Goal: Task Accomplishment & Management: Complete application form

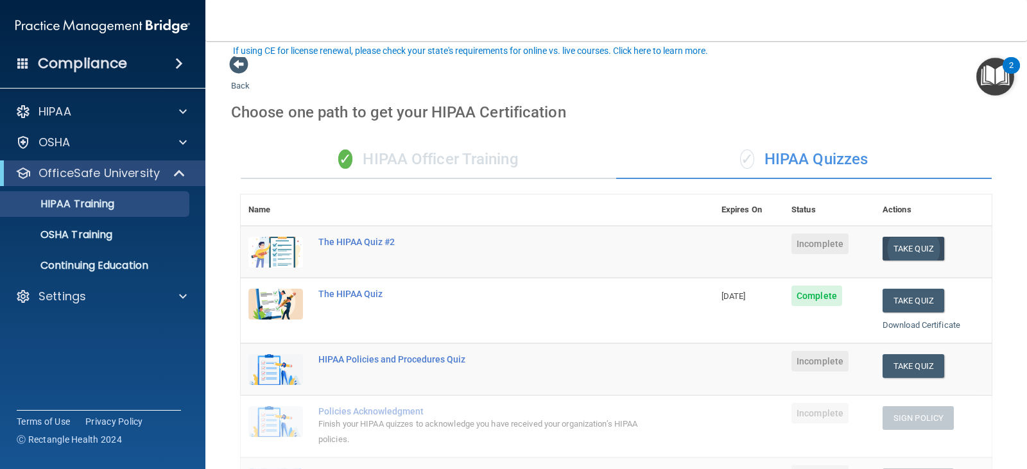
scroll to position [80, 0]
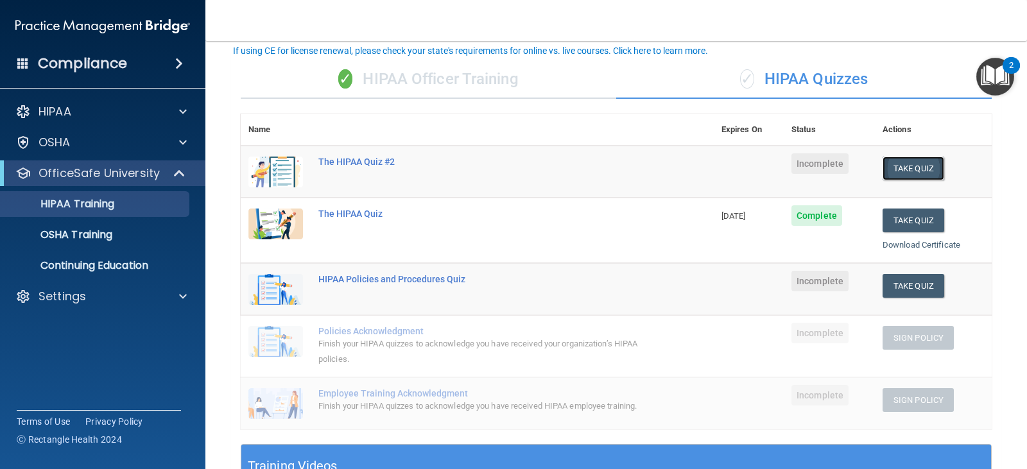
click at [909, 175] on button "Take Quiz" at bounding box center [913, 169] width 62 height 24
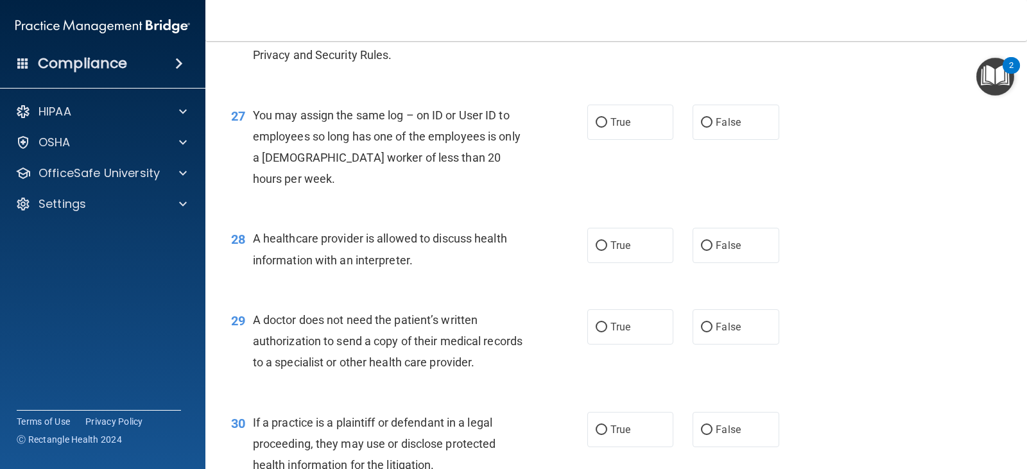
scroll to position [2944, 0]
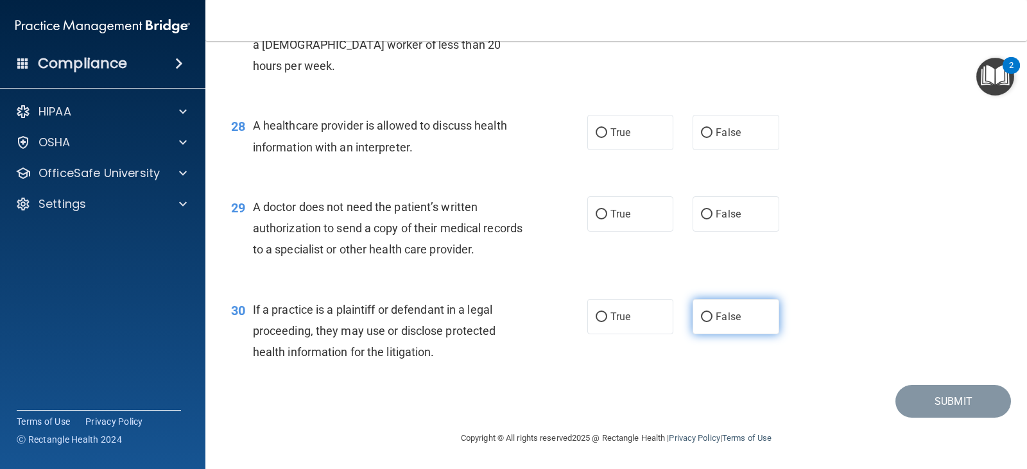
click at [728, 319] on span "False" at bounding box center [728, 317] width 25 height 12
click at [712, 319] on input "False" at bounding box center [707, 318] width 12 height 10
radio input "true"
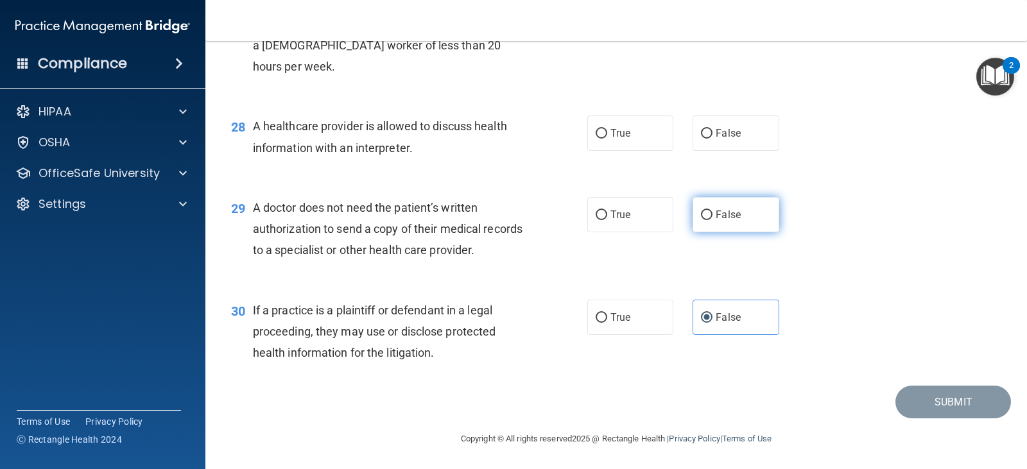
click at [707, 232] on label "False" at bounding box center [735, 214] width 86 height 35
click at [707, 220] on input "False" at bounding box center [707, 215] width 12 height 10
radio input "true"
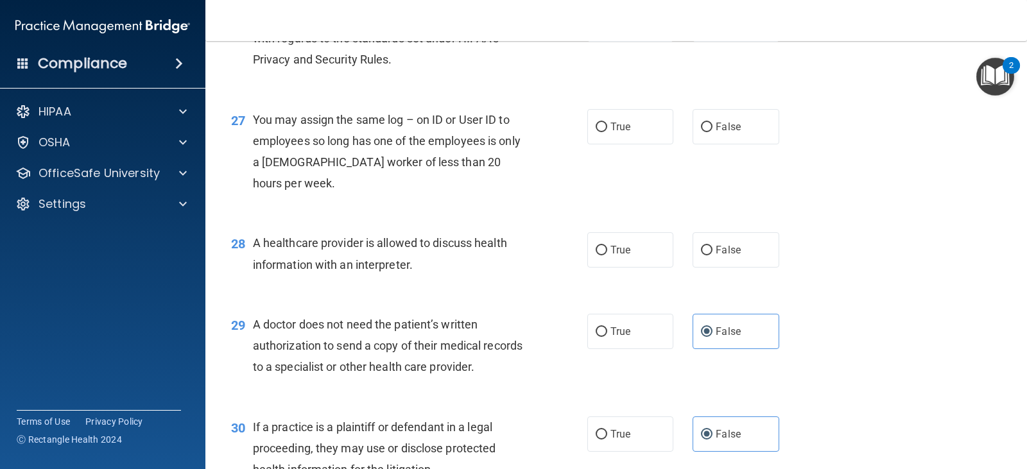
scroll to position [2752, 0]
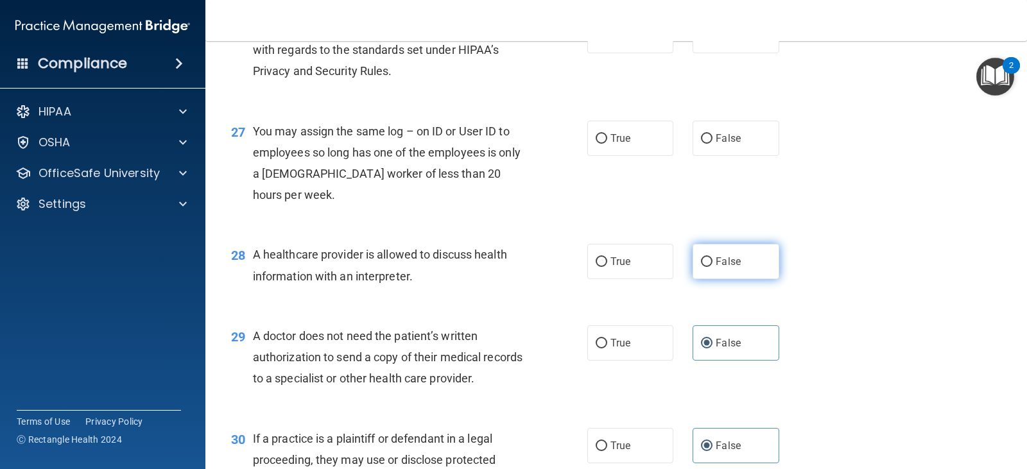
click at [701, 267] on input "False" at bounding box center [707, 262] width 12 height 10
radio input "true"
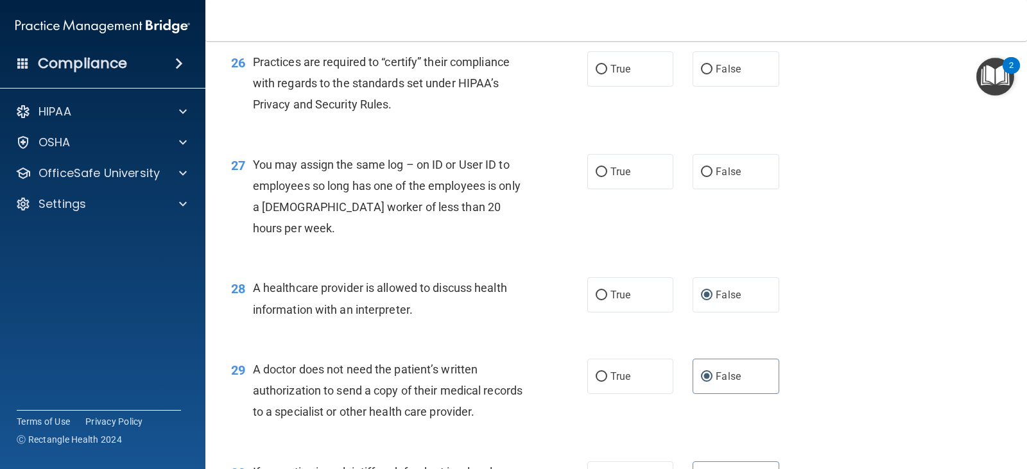
scroll to position [2688, 0]
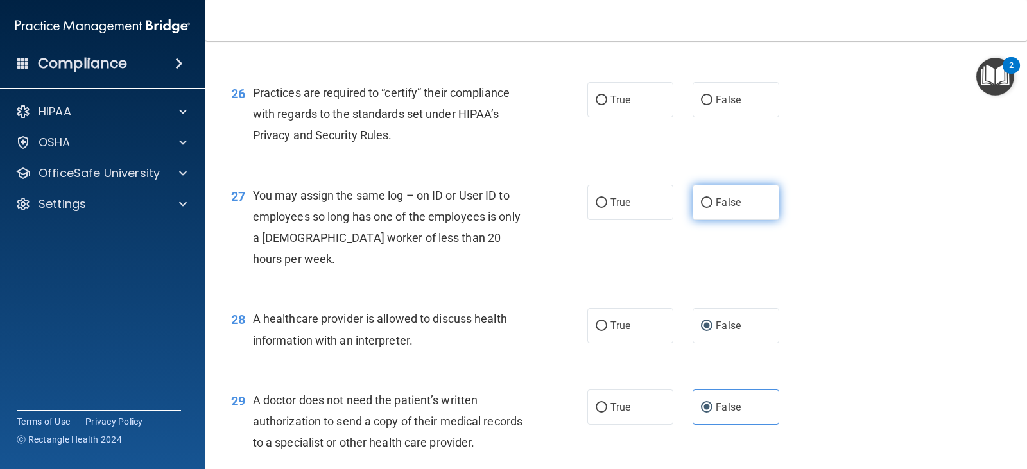
click at [722, 209] on span "False" at bounding box center [728, 202] width 25 height 12
click at [712, 208] on input "False" at bounding box center [707, 203] width 12 height 10
radio input "true"
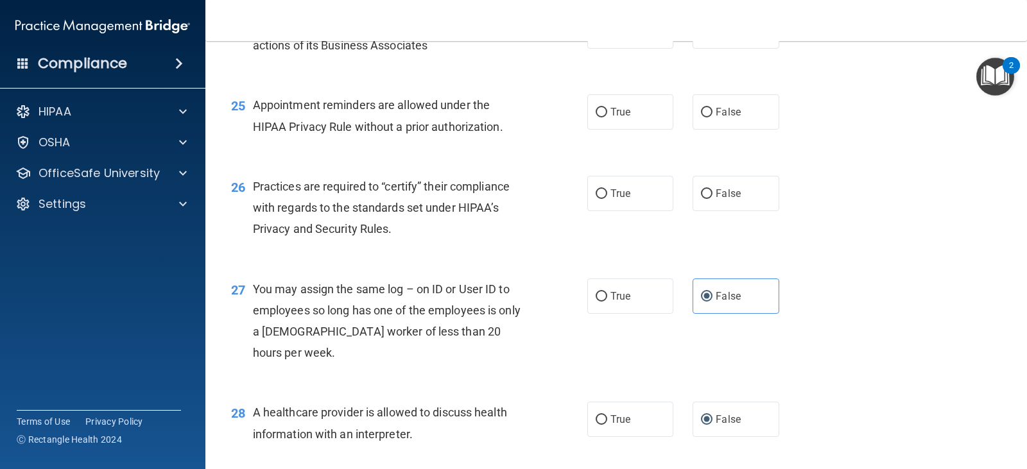
scroll to position [2559, 0]
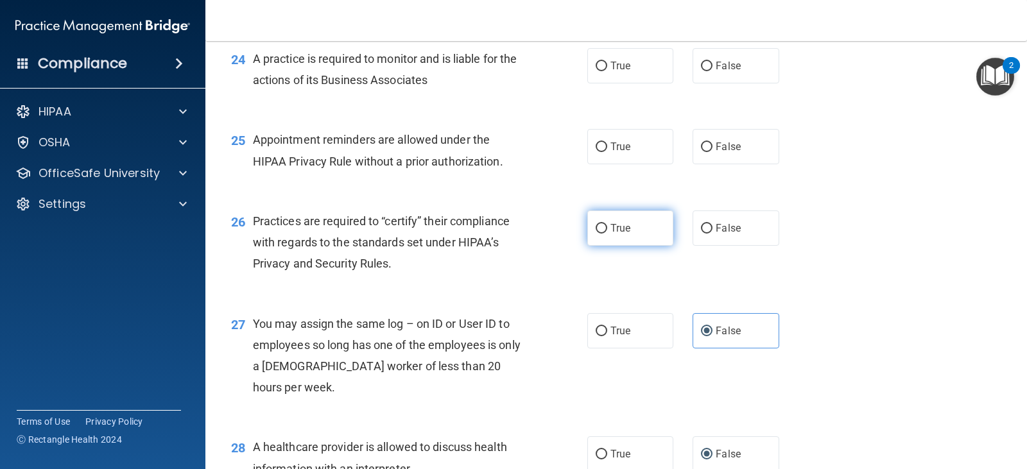
click at [640, 246] on label "True" at bounding box center [630, 227] width 86 height 35
click at [607, 234] on input "True" at bounding box center [602, 229] width 12 height 10
radio input "true"
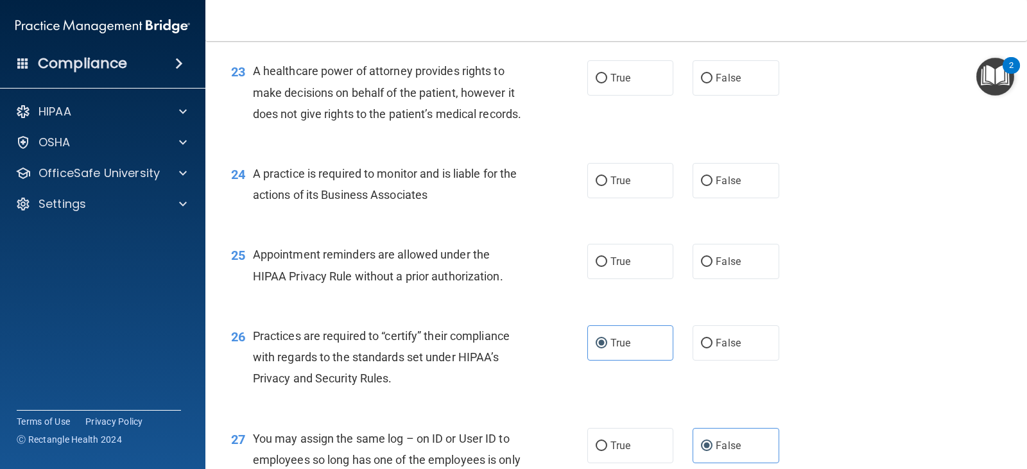
scroll to position [2431, 0]
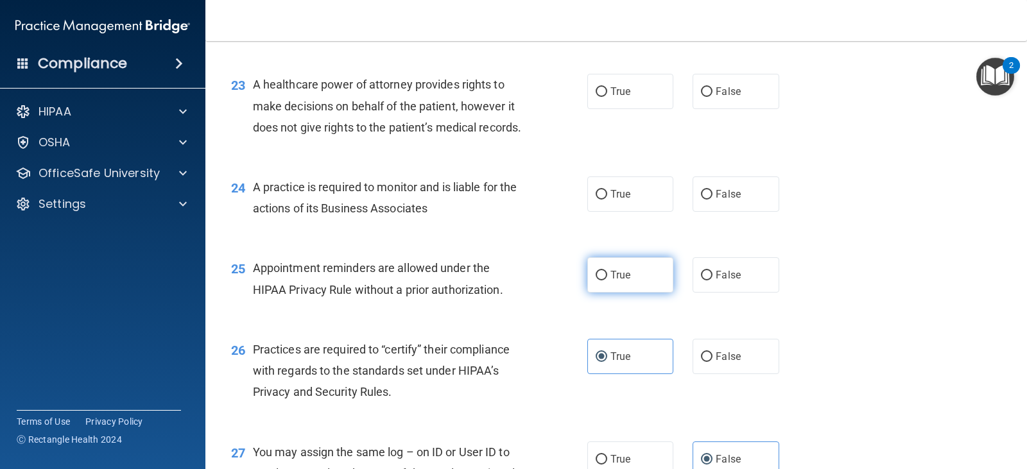
click at [639, 293] on label "True" at bounding box center [630, 274] width 86 height 35
click at [607, 280] on input "True" at bounding box center [602, 276] width 12 height 10
radio input "true"
click at [692, 293] on label "False" at bounding box center [735, 274] width 86 height 35
click at [701, 280] on input "False" at bounding box center [707, 276] width 12 height 10
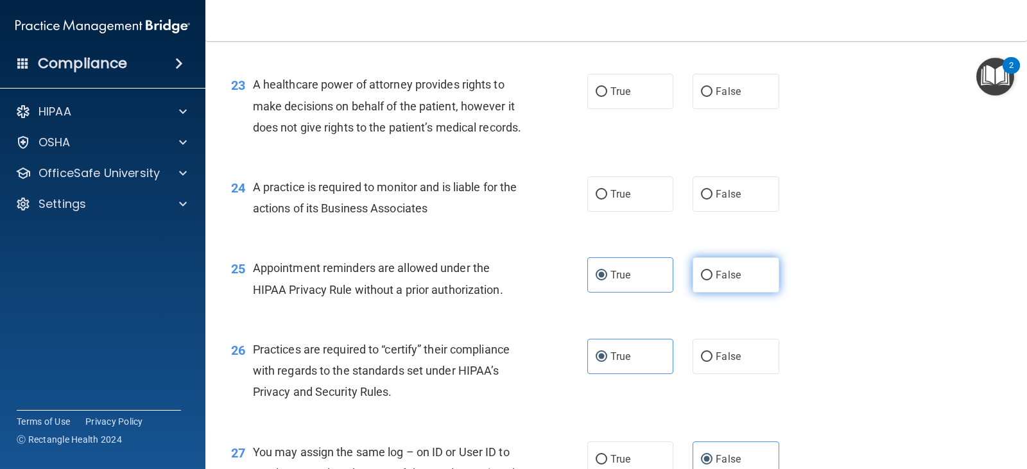
radio input "true"
click at [639, 293] on label "True" at bounding box center [630, 274] width 86 height 35
click at [607, 280] on input "True" at bounding box center [602, 276] width 12 height 10
radio input "true"
radio input "false"
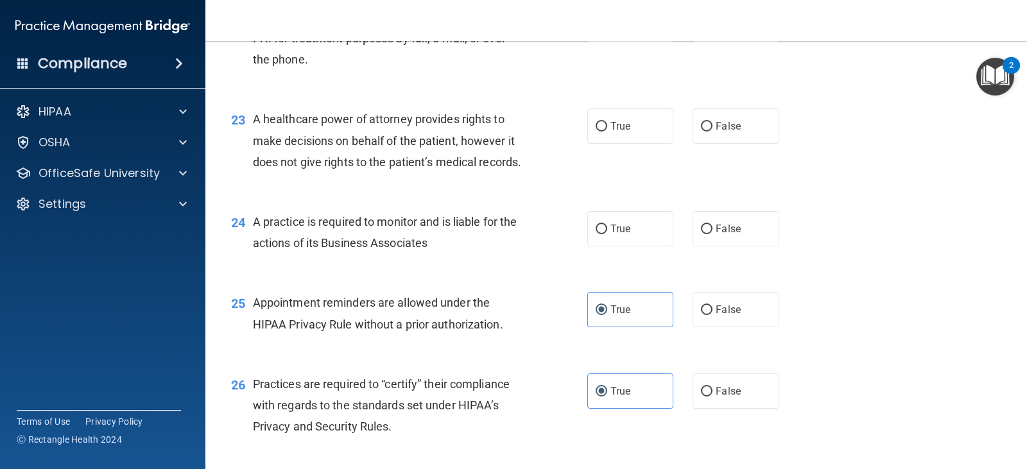
scroll to position [2367, 0]
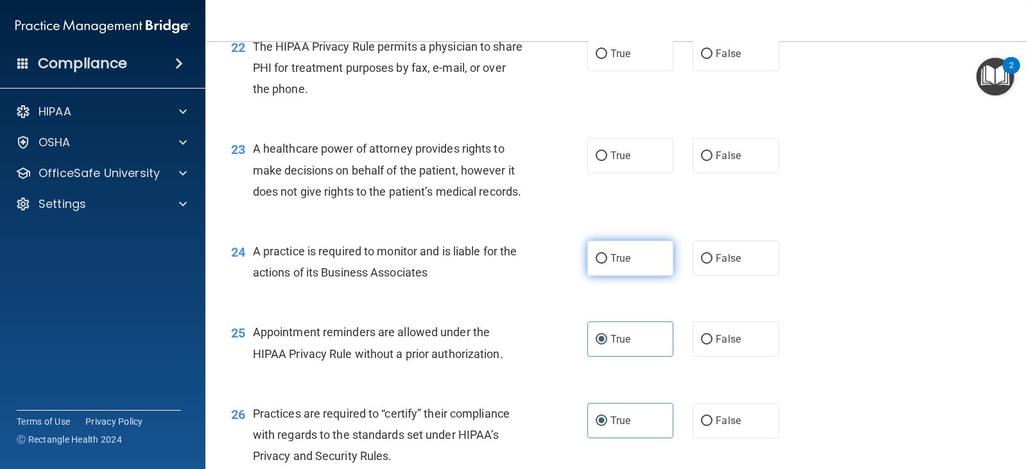
click at [633, 276] on label "True" at bounding box center [630, 258] width 86 height 35
click at [607, 264] on input "True" at bounding box center [602, 259] width 12 height 10
radio input "true"
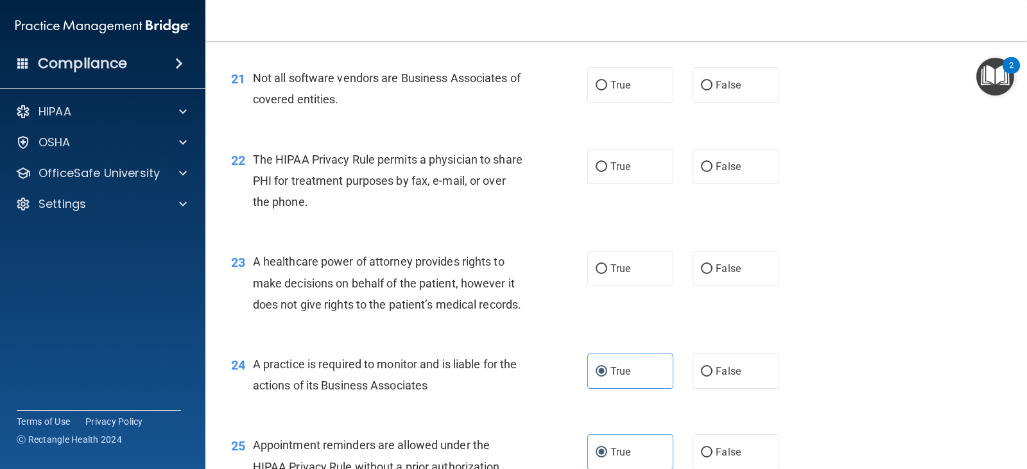
scroll to position [2238, 0]
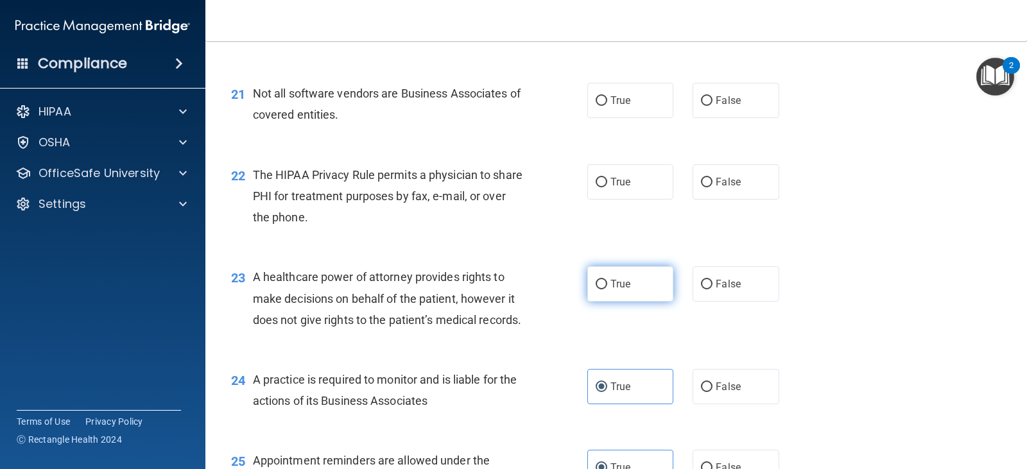
click at [615, 290] on span "True" at bounding box center [620, 284] width 20 height 12
click at [607, 289] on input "True" at bounding box center [602, 285] width 12 height 10
radio input "true"
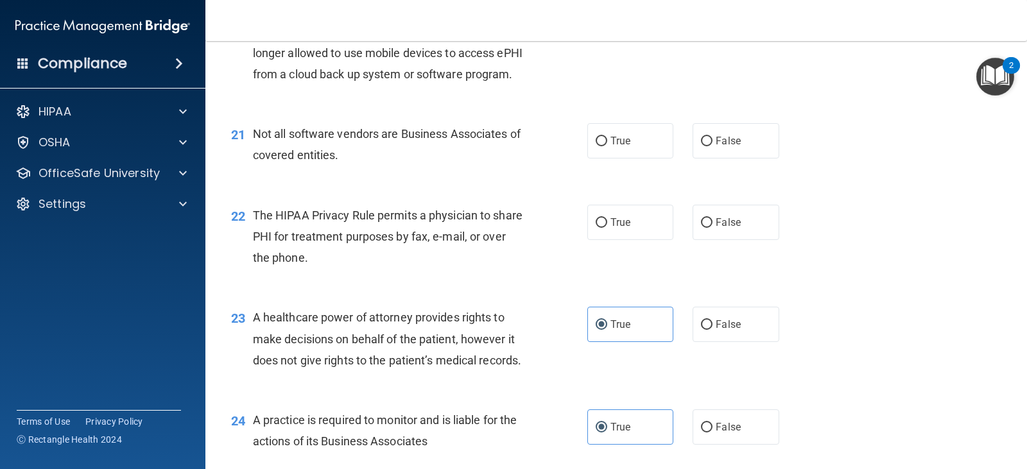
scroll to position [2303, 0]
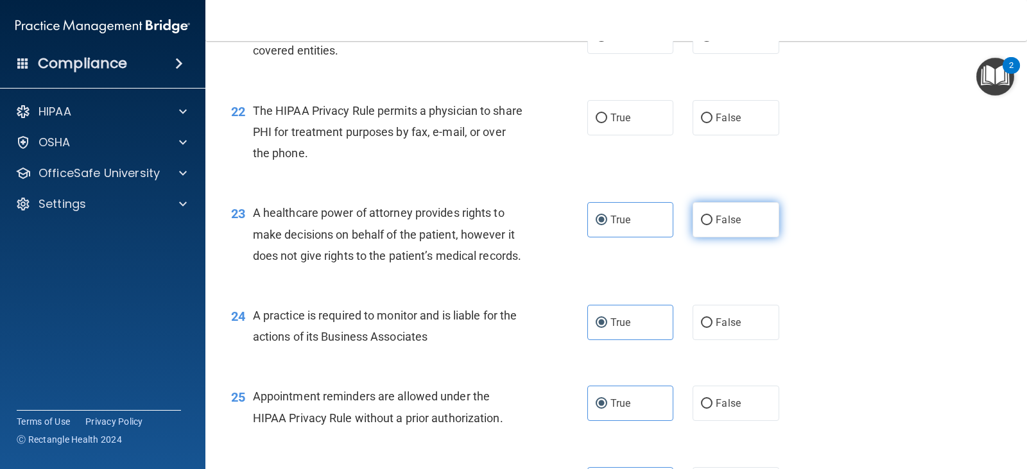
click at [731, 226] on span "False" at bounding box center [728, 220] width 25 height 12
click at [712, 225] on input "False" at bounding box center [707, 221] width 12 height 10
radio input "true"
radio input "false"
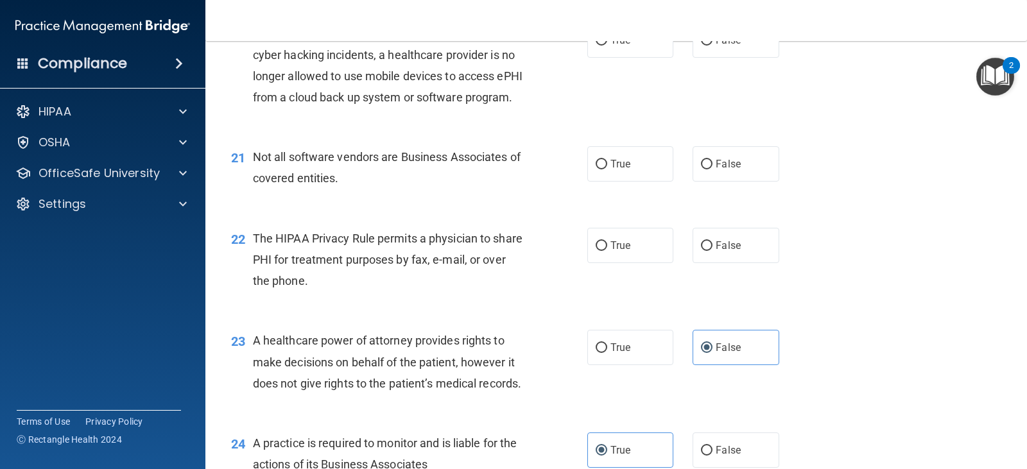
scroll to position [2174, 0]
click at [597, 252] on input "True" at bounding box center [602, 247] width 12 height 10
radio input "true"
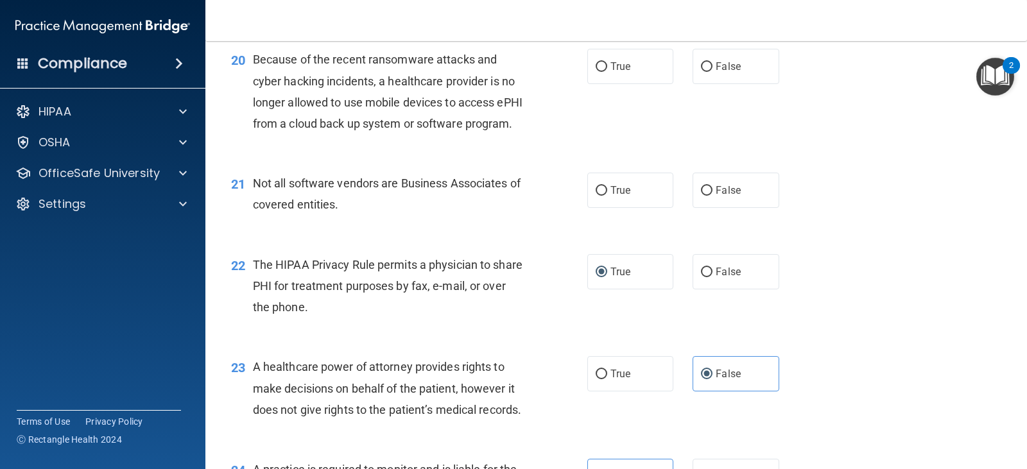
scroll to position [2110, 0]
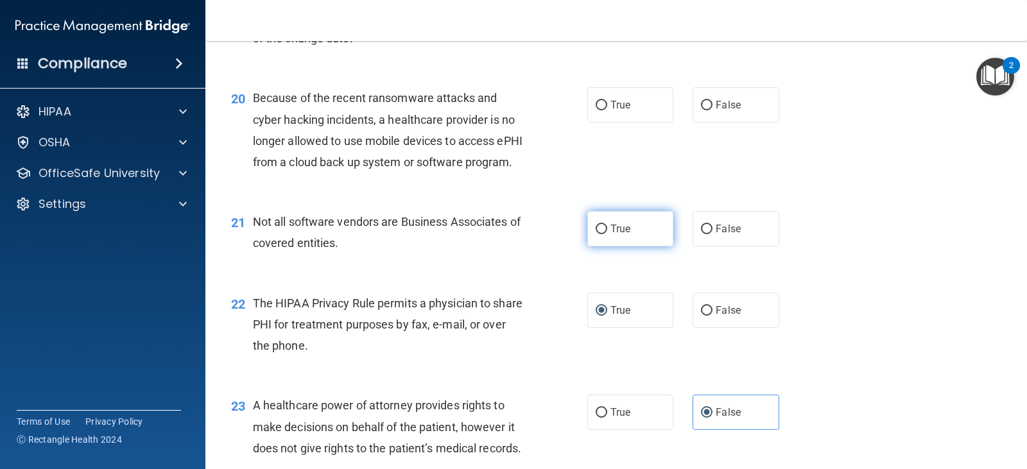
click at [602, 246] on label "True" at bounding box center [630, 228] width 86 height 35
click at [602, 234] on input "True" at bounding box center [602, 230] width 12 height 10
radio input "true"
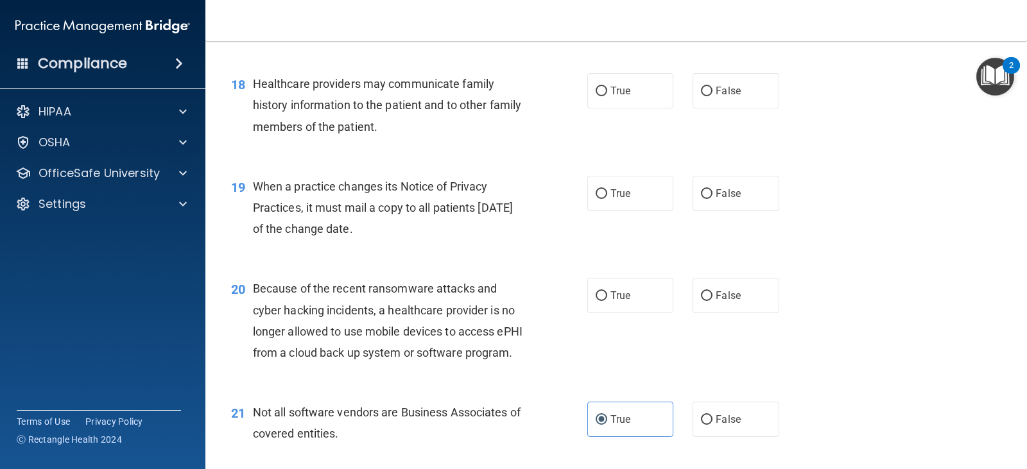
scroll to position [1918, 0]
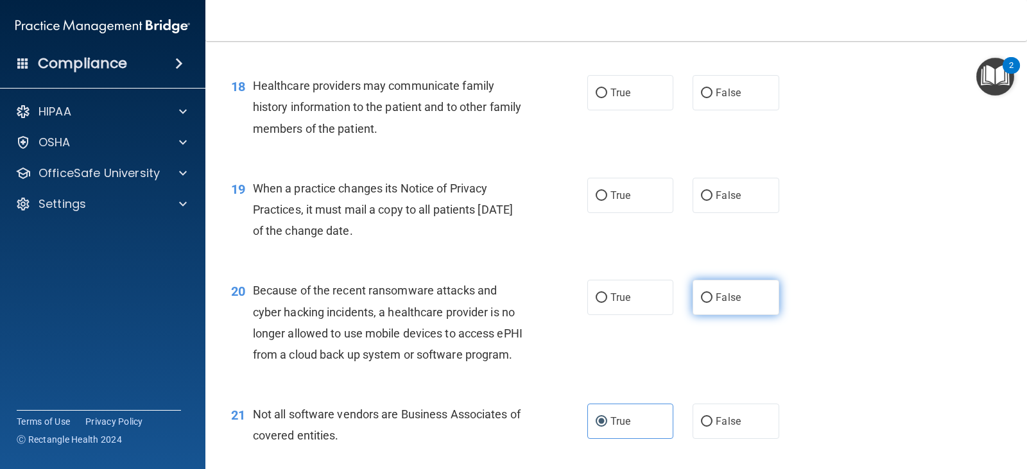
click at [729, 315] on label "False" at bounding box center [735, 297] width 86 height 35
click at [712, 303] on input "False" at bounding box center [707, 298] width 12 height 10
radio input "true"
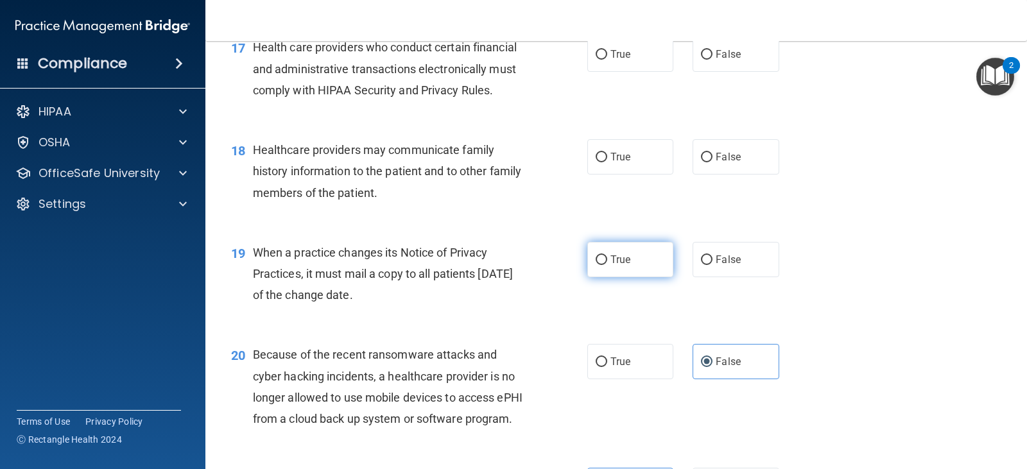
click at [596, 265] on input "True" at bounding box center [602, 260] width 12 height 10
radio input "true"
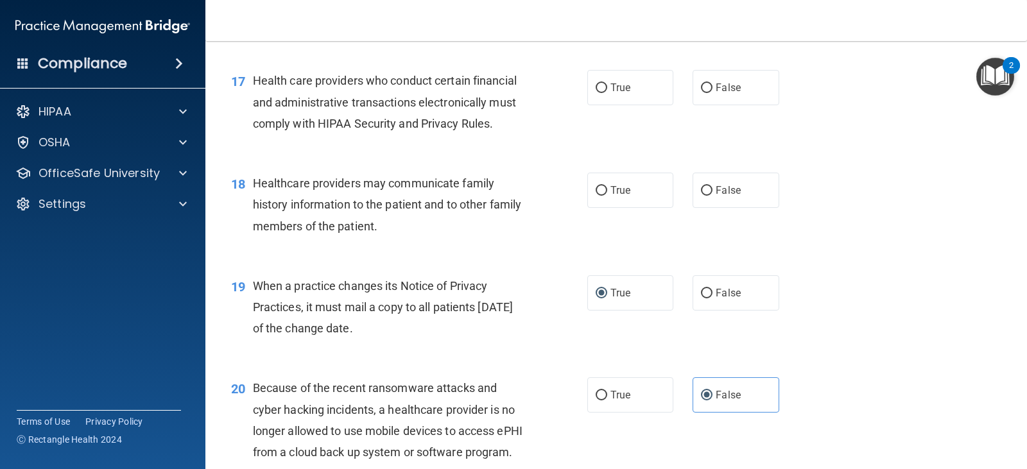
scroll to position [1725, 0]
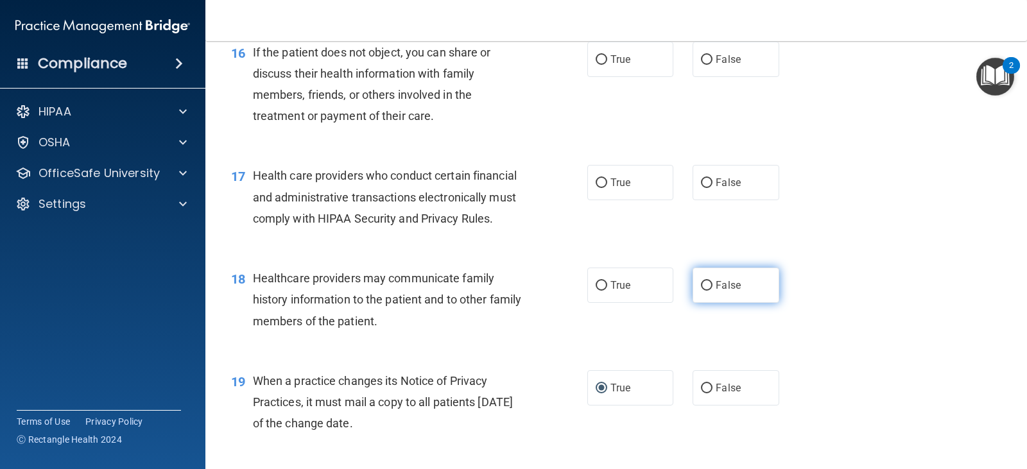
click at [710, 303] on label "False" at bounding box center [735, 285] width 86 height 35
click at [710, 291] on input "False" at bounding box center [707, 286] width 12 height 10
radio input "true"
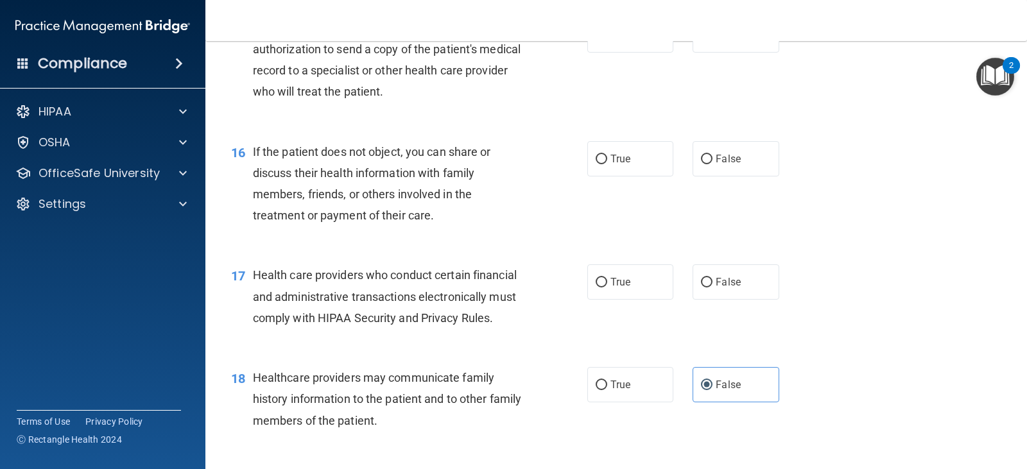
scroll to position [1597, 0]
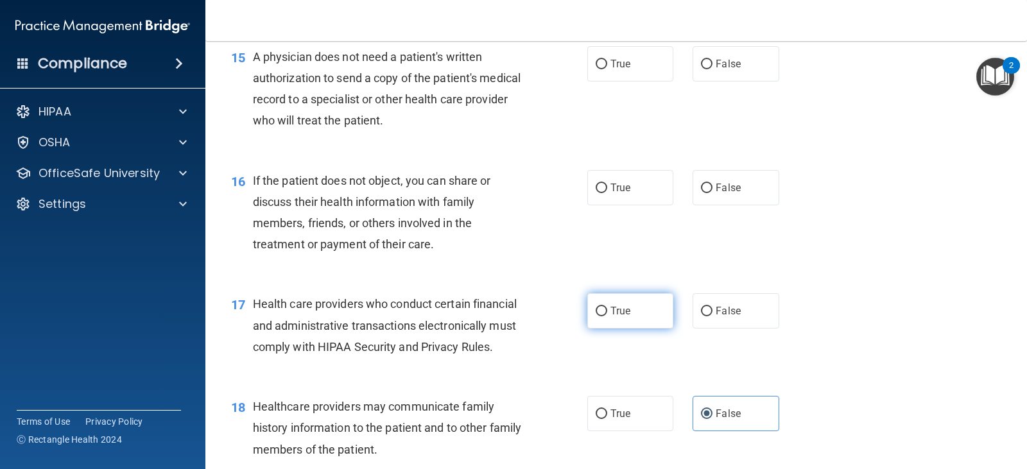
click at [630, 327] on label "True" at bounding box center [630, 310] width 86 height 35
click at [607, 316] on input "True" at bounding box center [602, 312] width 12 height 10
radio input "true"
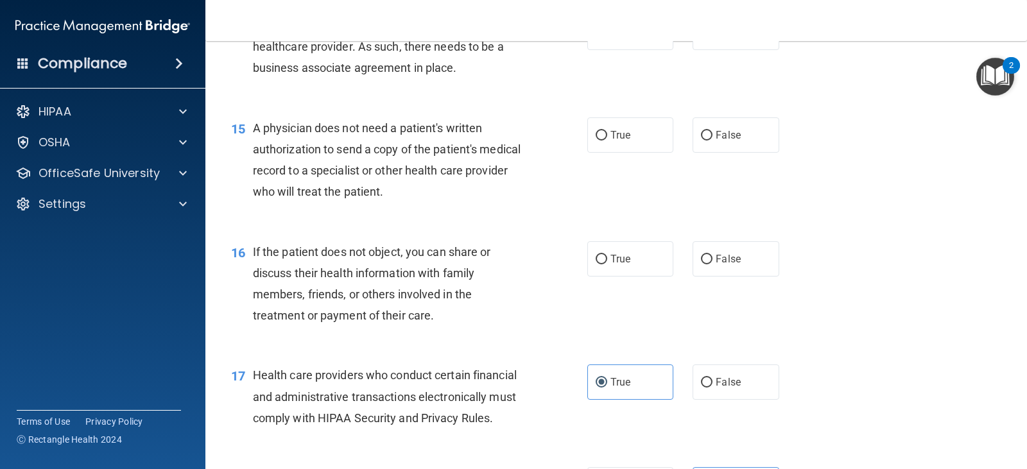
scroll to position [1468, 0]
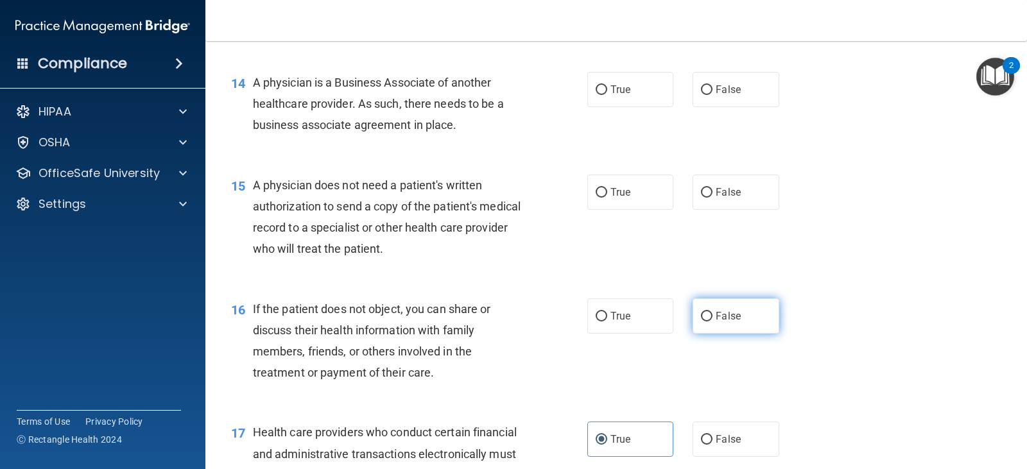
click at [728, 331] on label "False" at bounding box center [735, 315] width 86 height 35
click at [712, 322] on input "False" at bounding box center [707, 317] width 12 height 10
radio input "true"
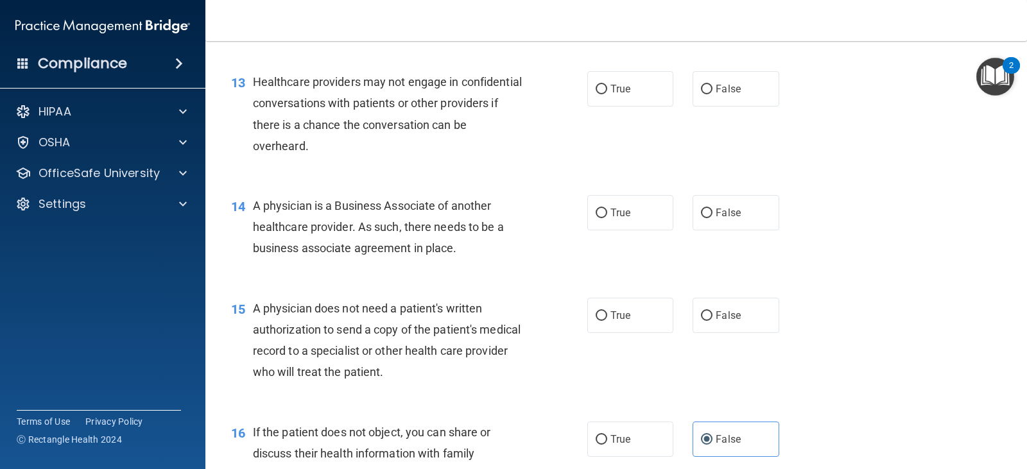
scroll to position [1340, 0]
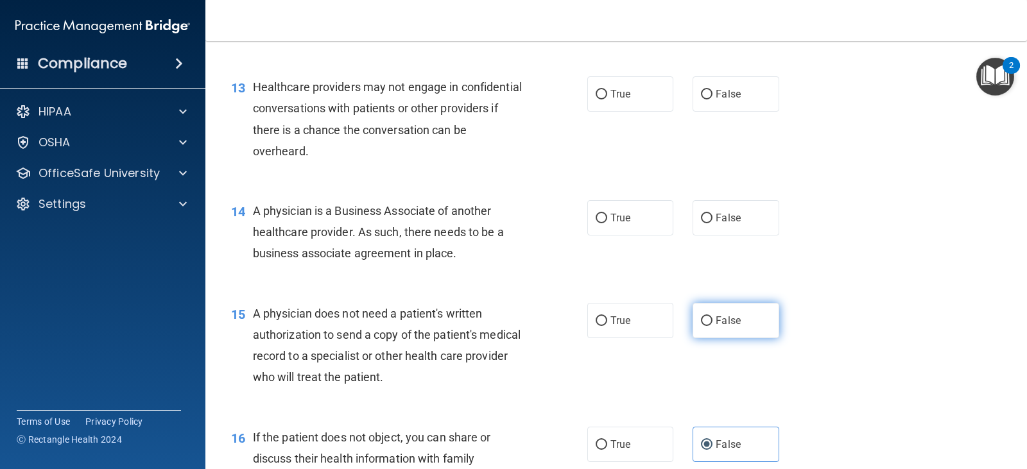
click at [718, 327] on span "False" at bounding box center [728, 320] width 25 height 12
click at [712, 326] on input "False" at bounding box center [707, 321] width 12 height 10
radio input "true"
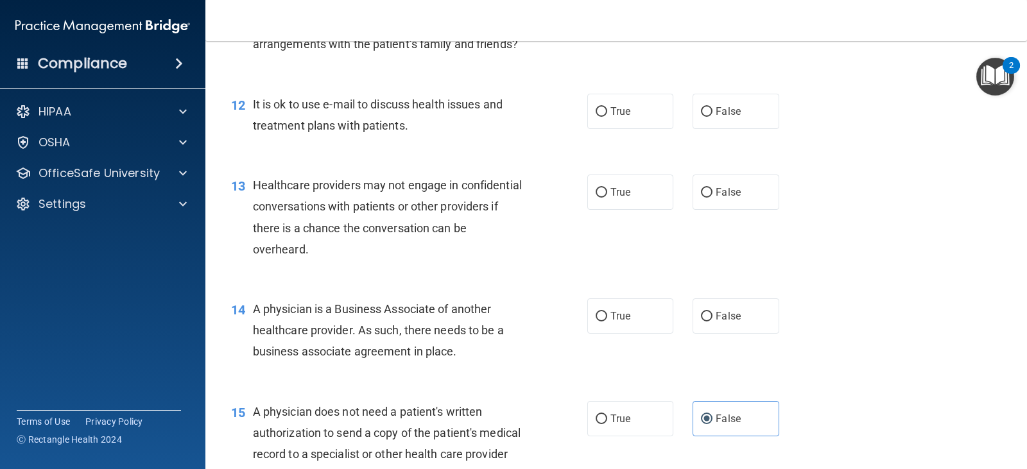
scroll to position [1212, 0]
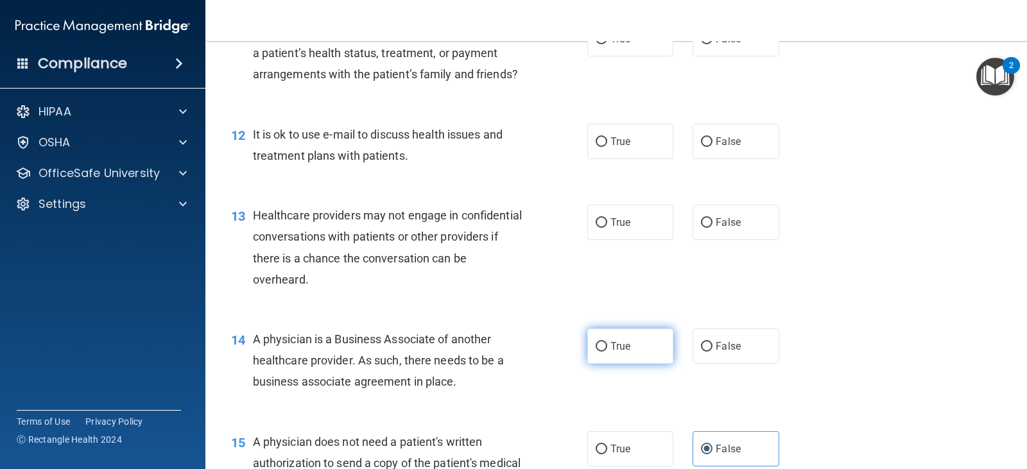
click at [610, 352] on span "True" at bounding box center [620, 346] width 20 height 12
click at [607, 352] on input "True" at bounding box center [602, 347] width 12 height 10
radio input "true"
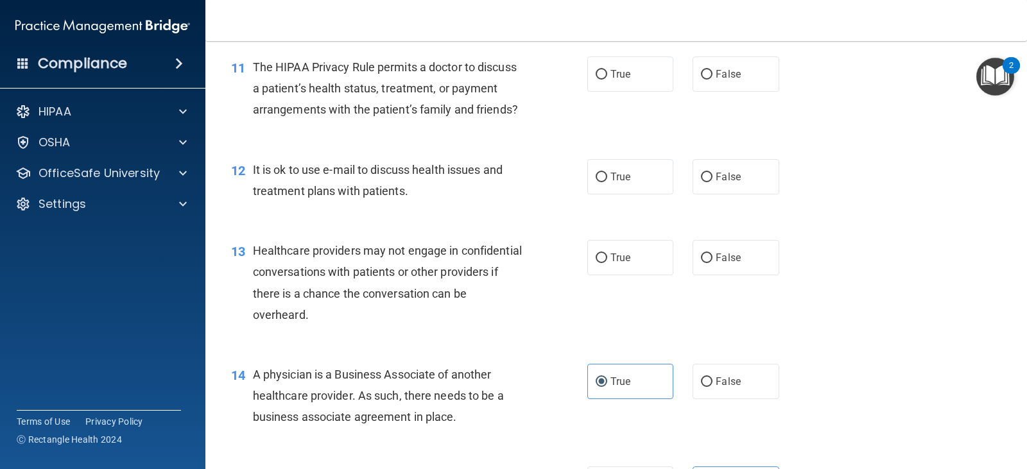
scroll to position [1147, 0]
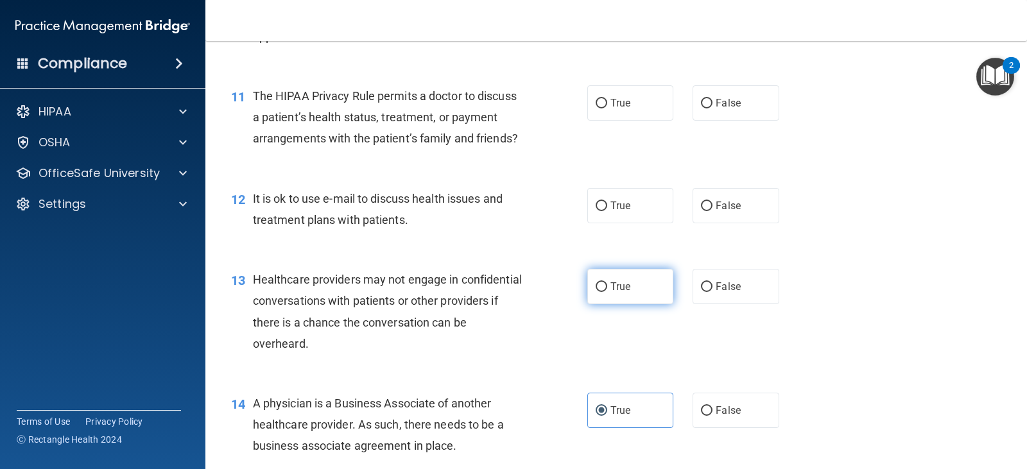
click at [615, 293] on span "True" at bounding box center [620, 286] width 20 height 12
click at [607, 292] on input "True" at bounding box center [602, 287] width 12 height 10
radio input "true"
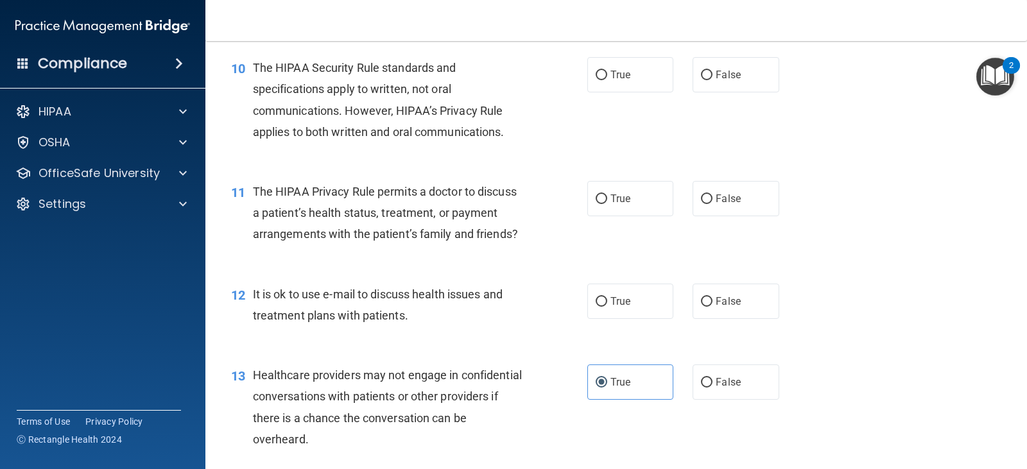
scroll to position [1019, 0]
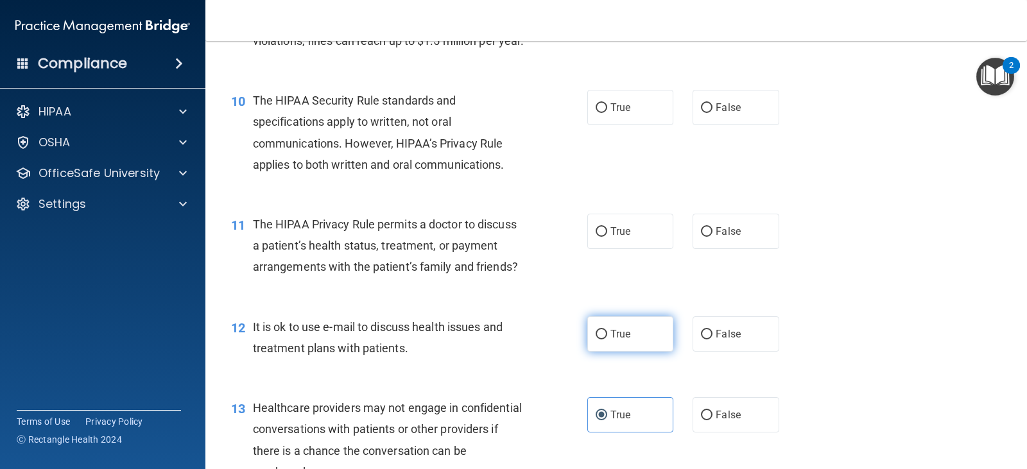
click at [630, 351] on label "True" at bounding box center [630, 333] width 86 height 35
click at [607, 339] on input "True" at bounding box center [602, 335] width 12 height 10
radio input "true"
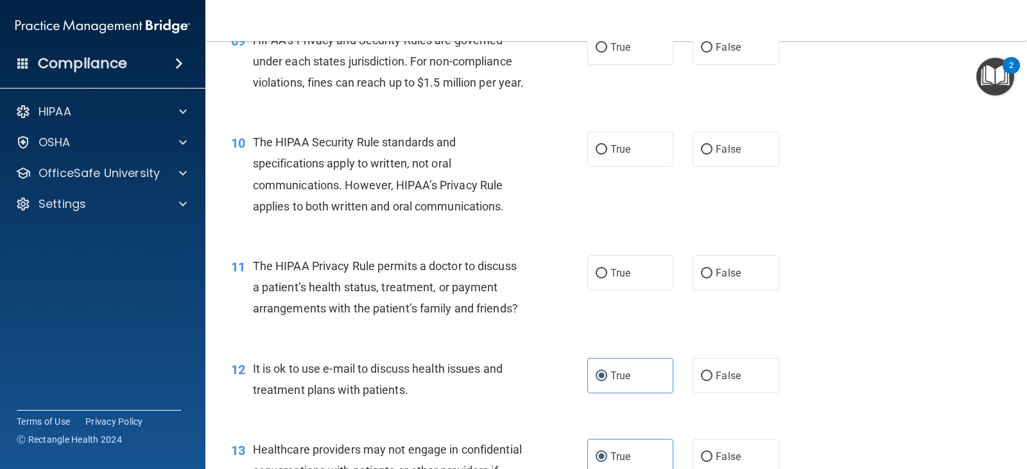
scroll to position [955, 0]
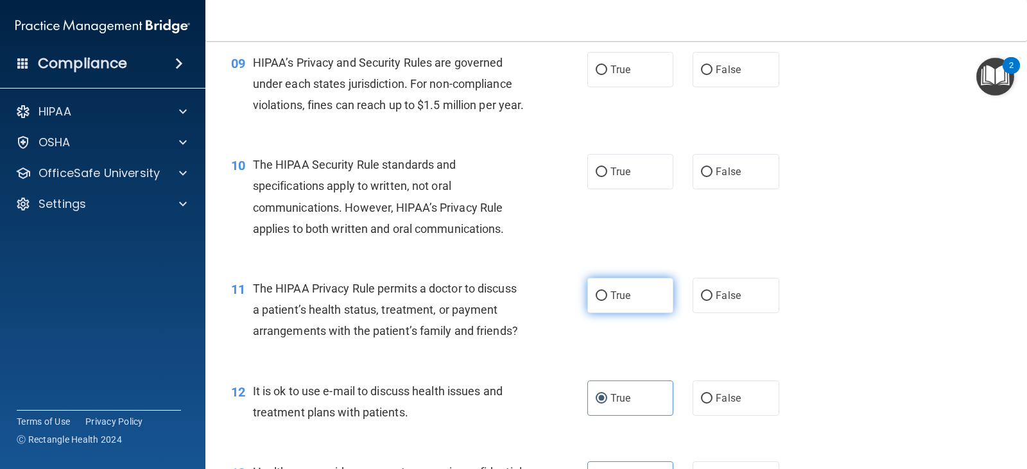
click at [596, 301] on input "True" at bounding box center [602, 296] width 12 height 10
radio input "true"
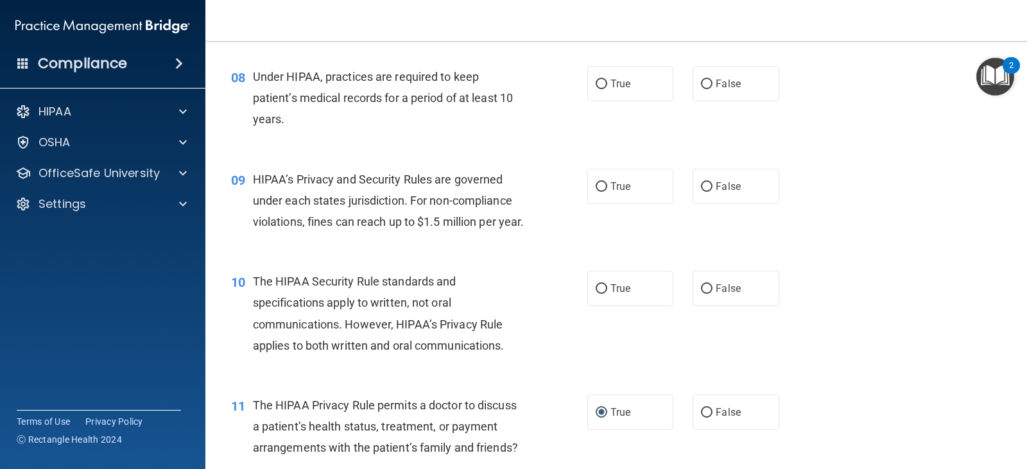
scroll to position [827, 0]
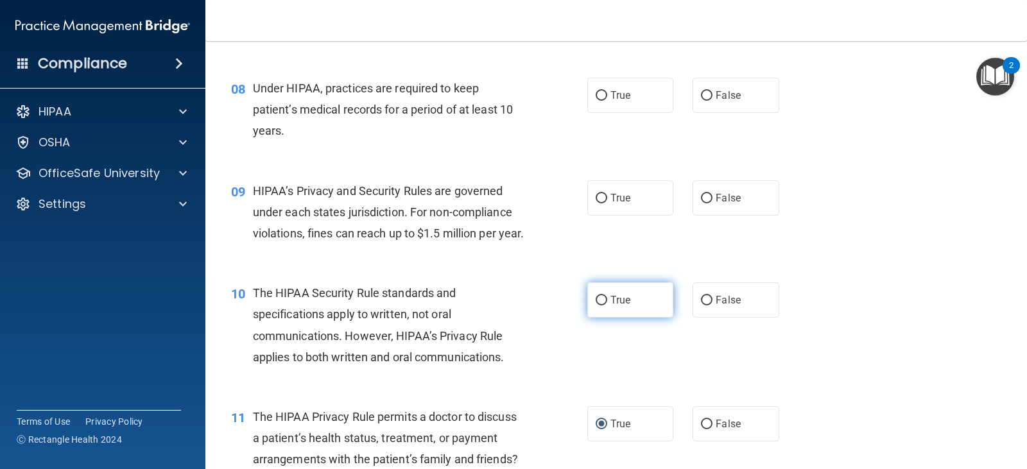
click at [610, 306] on span "True" at bounding box center [620, 300] width 20 height 12
click at [607, 305] on input "True" at bounding box center [602, 301] width 12 height 10
radio input "true"
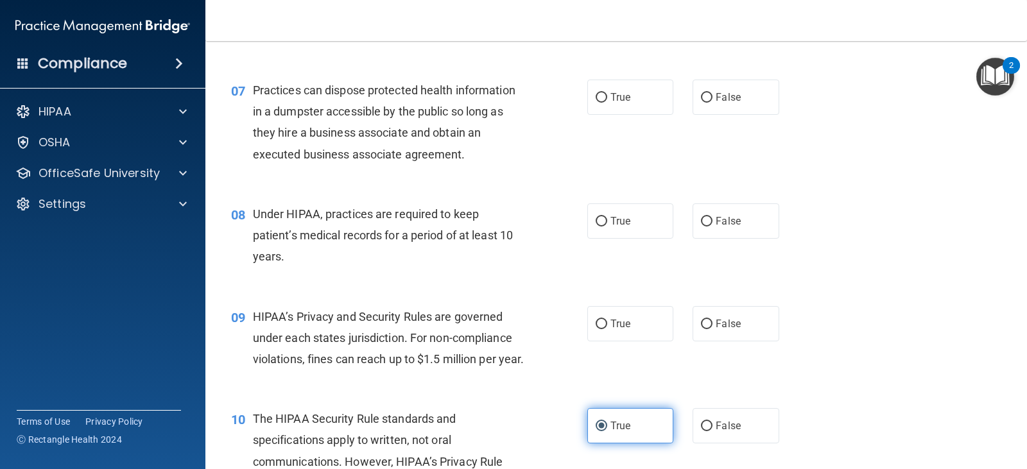
scroll to position [698, 0]
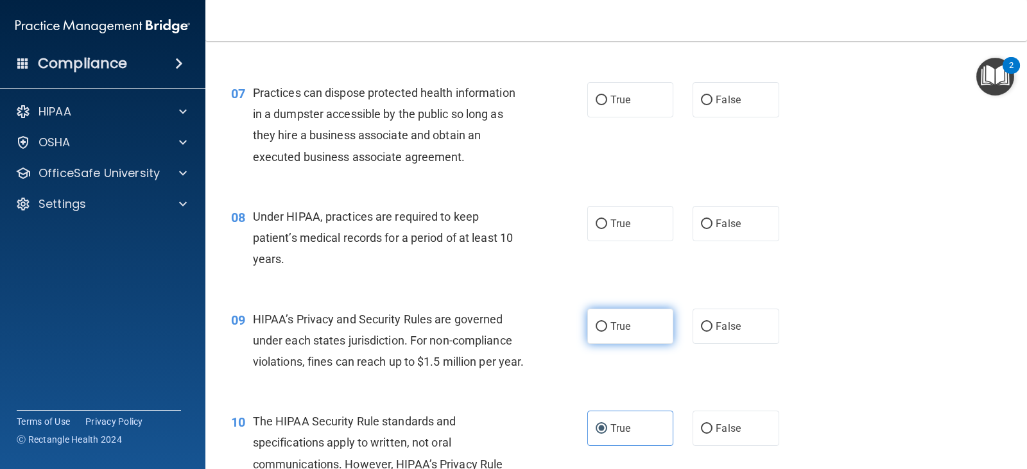
click at [597, 329] on input "True" at bounding box center [602, 327] width 12 height 10
radio input "true"
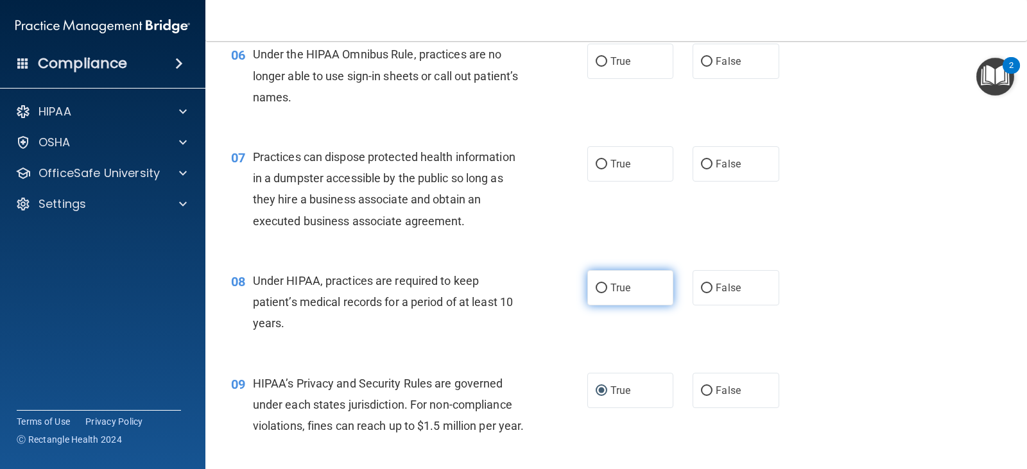
click at [602, 289] on input "True" at bounding box center [602, 289] width 12 height 10
radio input "true"
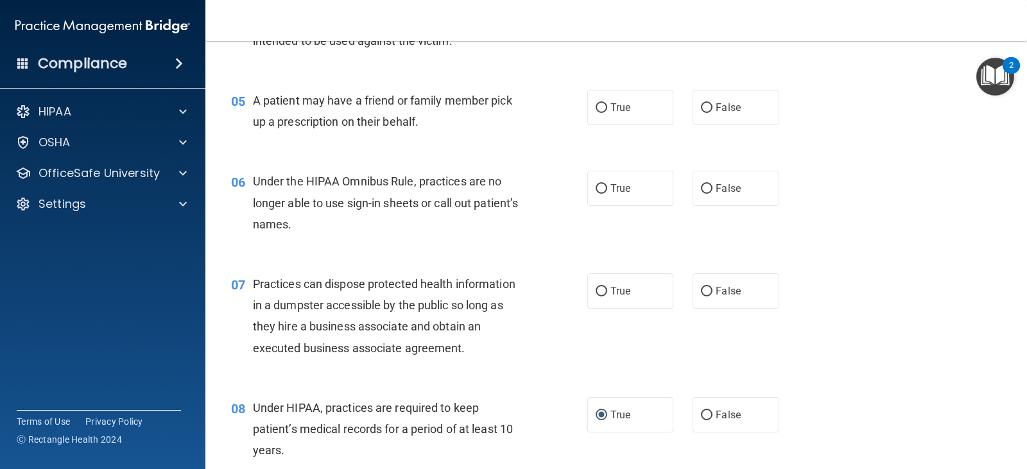
scroll to position [506, 0]
click at [765, 298] on label "False" at bounding box center [735, 292] width 86 height 35
click at [712, 298] on input "False" at bounding box center [707, 293] width 12 height 10
radio input "true"
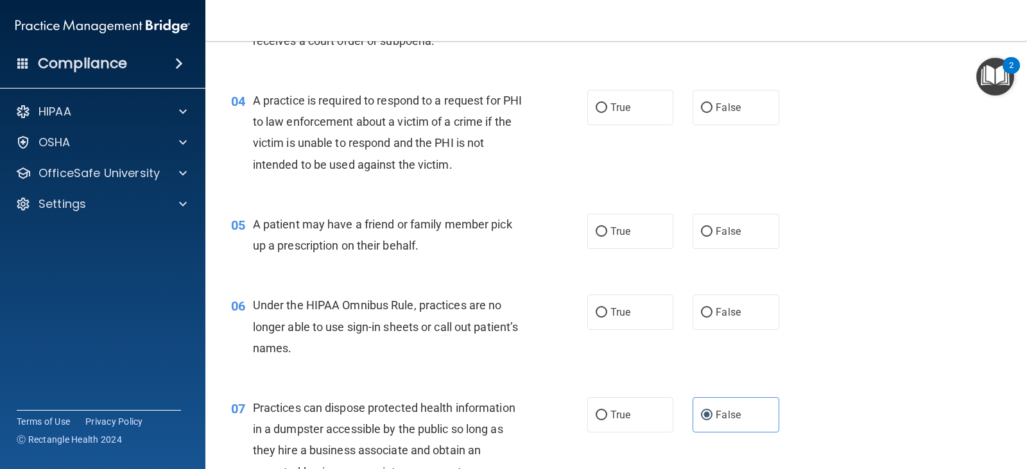
scroll to position [377, 0]
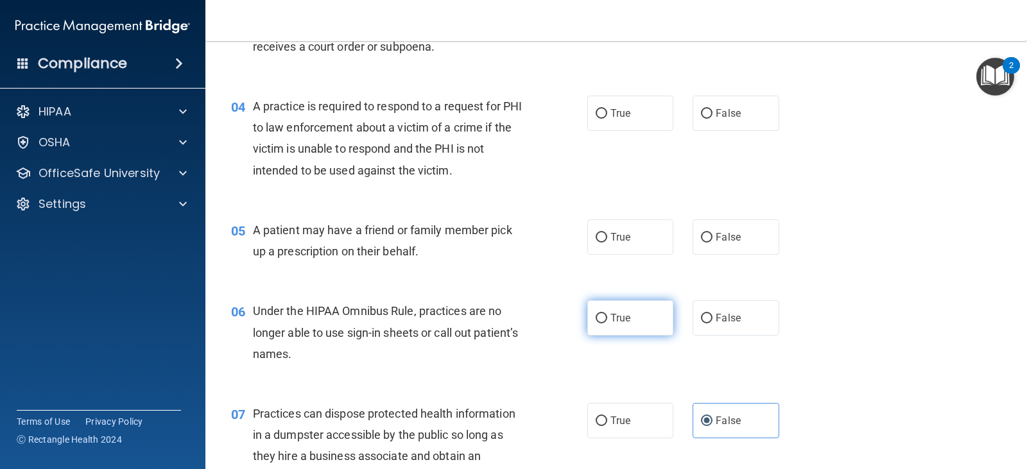
click at [590, 320] on label "True" at bounding box center [630, 317] width 86 height 35
click at [596, 320] on input "True" at bounding box center [602, 319] width 12 height 10
radio input "true"
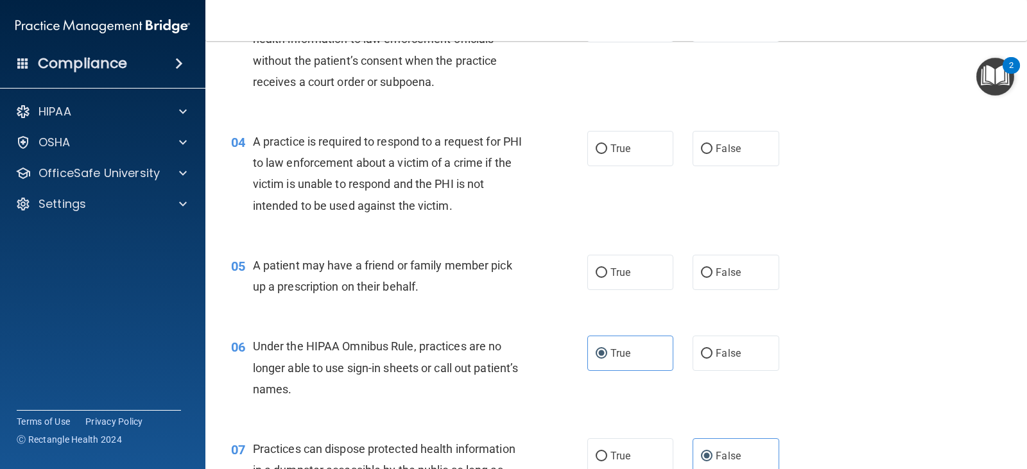
scroll to position [313, 0]
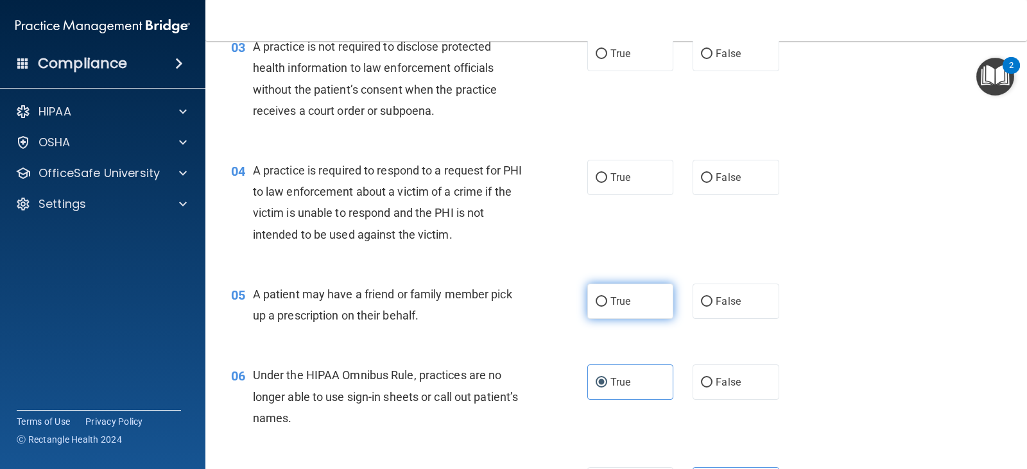
click at [630, 302] on label "True" at bounding box center [630, 301] width 86 height 35
click at [607, 302] on input "True" at bounding box center [602, 302] width 12 height 10
radio input "true"
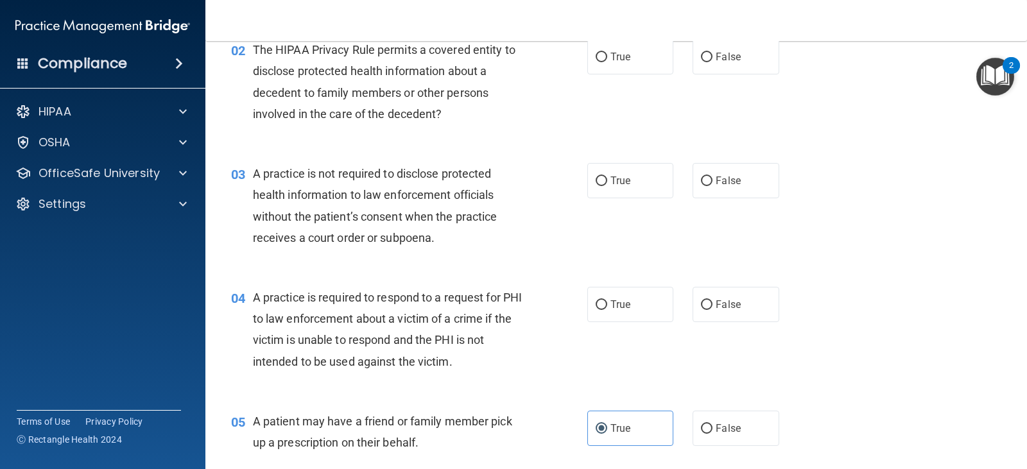
scroll to position [185, 0]
click at [615, 308] on span "True" at bounding box center [620, 306] width 20 height 12
click at [607, 308] on input "True" at bounding box center [602, 307] width 12 height 10
radio input "true"
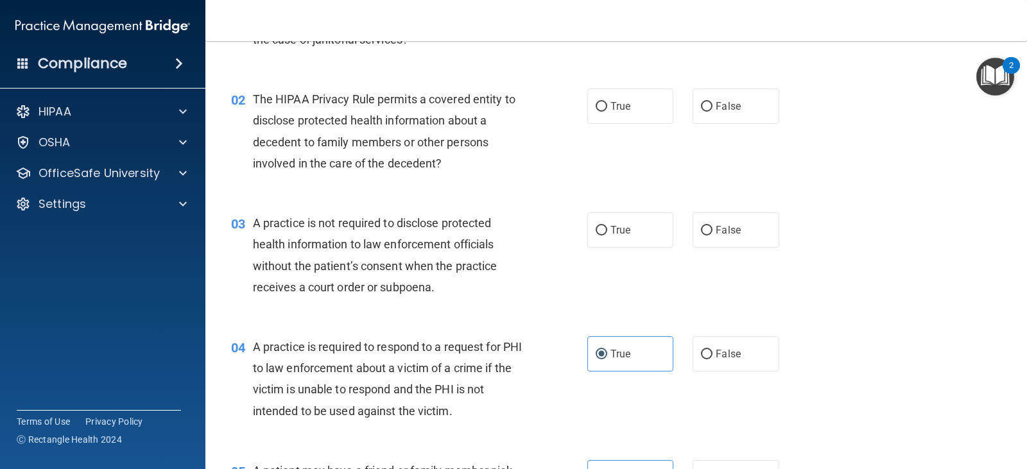
scroll to position [0, 0]
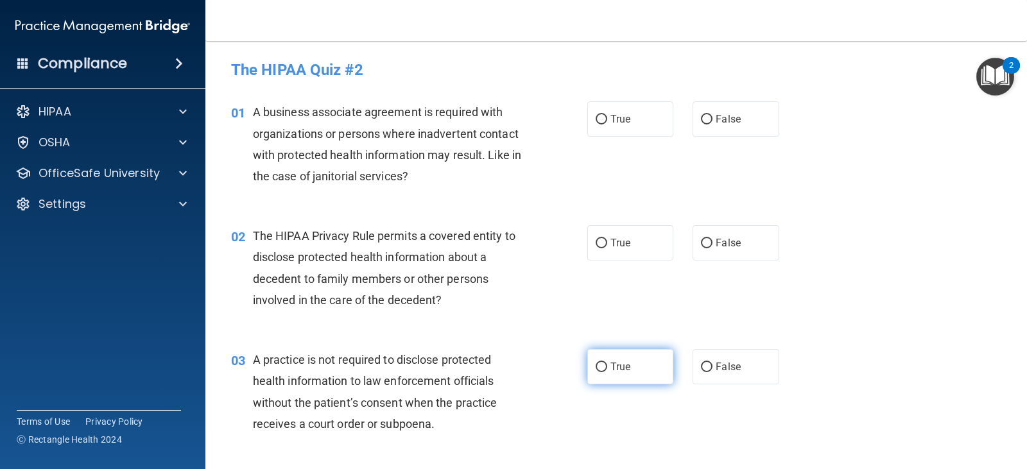
click at [611, 366] on span "True" at bounding box center [620, 367] width 20 height 12
click at [607, 366] on input "True" at bounding box center [602, 368] width 12 height 10
radio input "true"
click at [644, 247] on label "True" at bounding box center [630, 242] width 86 height 35
click at [607, 247] on input "True" at bounding box center [602, 244] width 12 height 10
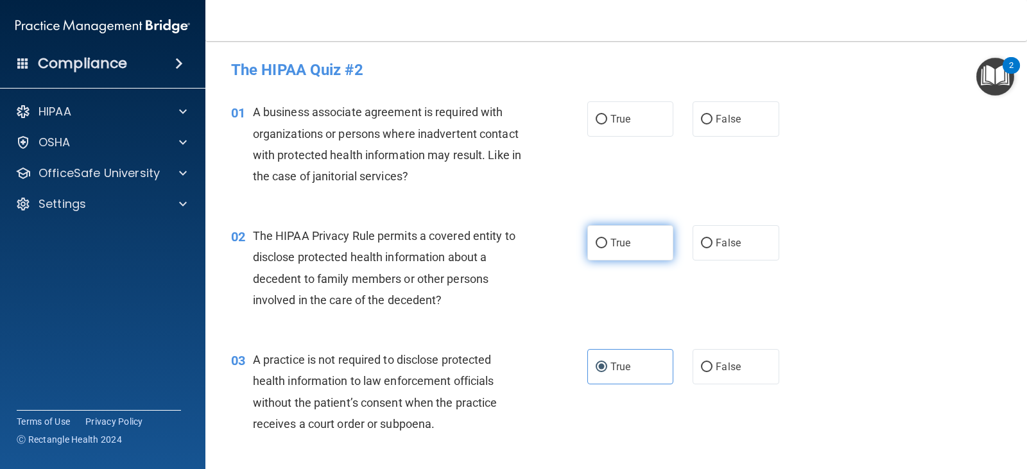
radio input "true"
click at [636, 123] on label "True" at bounding box center [630, 118] width 86 height 35
click at [607, 123] on input "True" at bounding box center [602, 120] width 12 height 10
radio input "true"
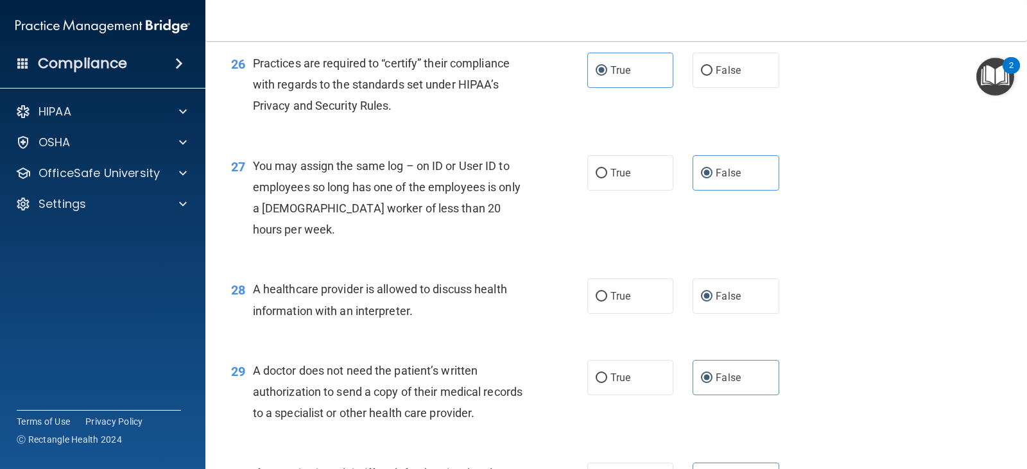
scroll to position [2944, 0]
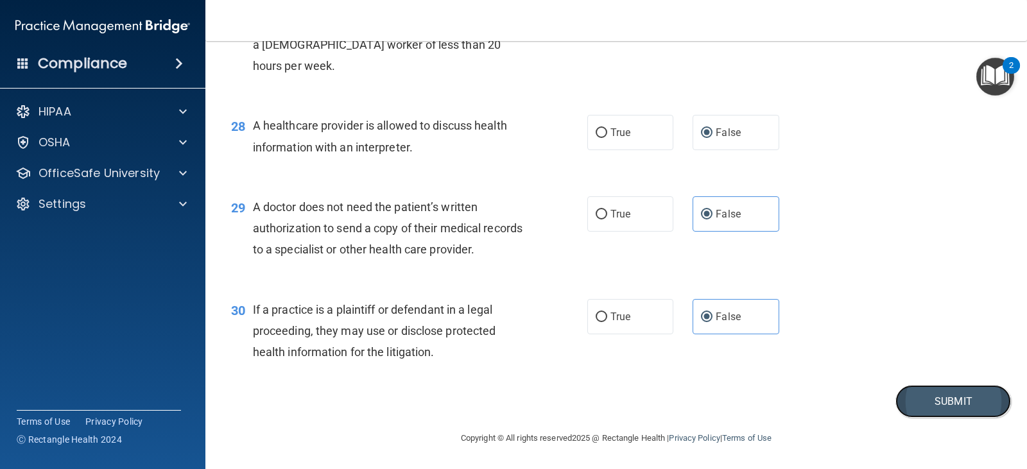
click at [971, 408] on button "Submit" at bounding box center [953, 401] width 116 height 33
click at [927, 393] on button "Submit" at bounding box center [953, 401] width 116 height 33
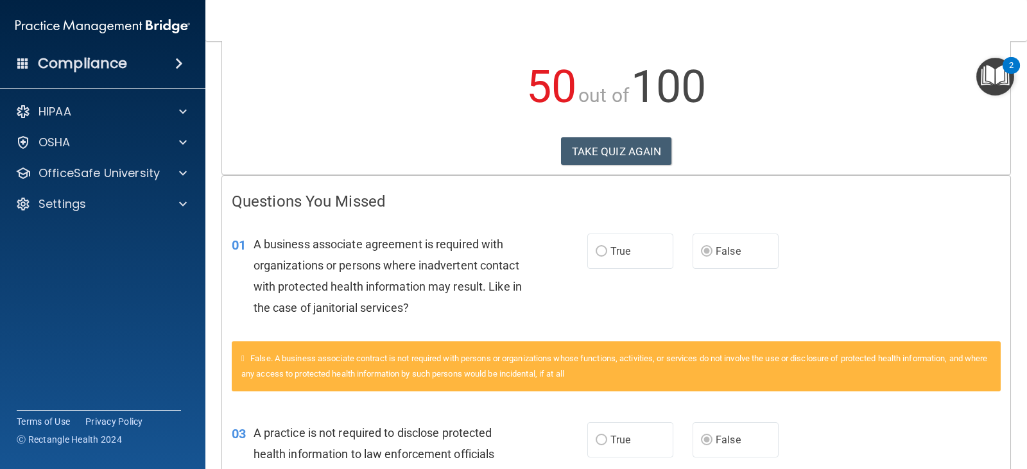
scroll to position [90, 0]
